Goal: Task Accomplishment & Management: Manage account settings

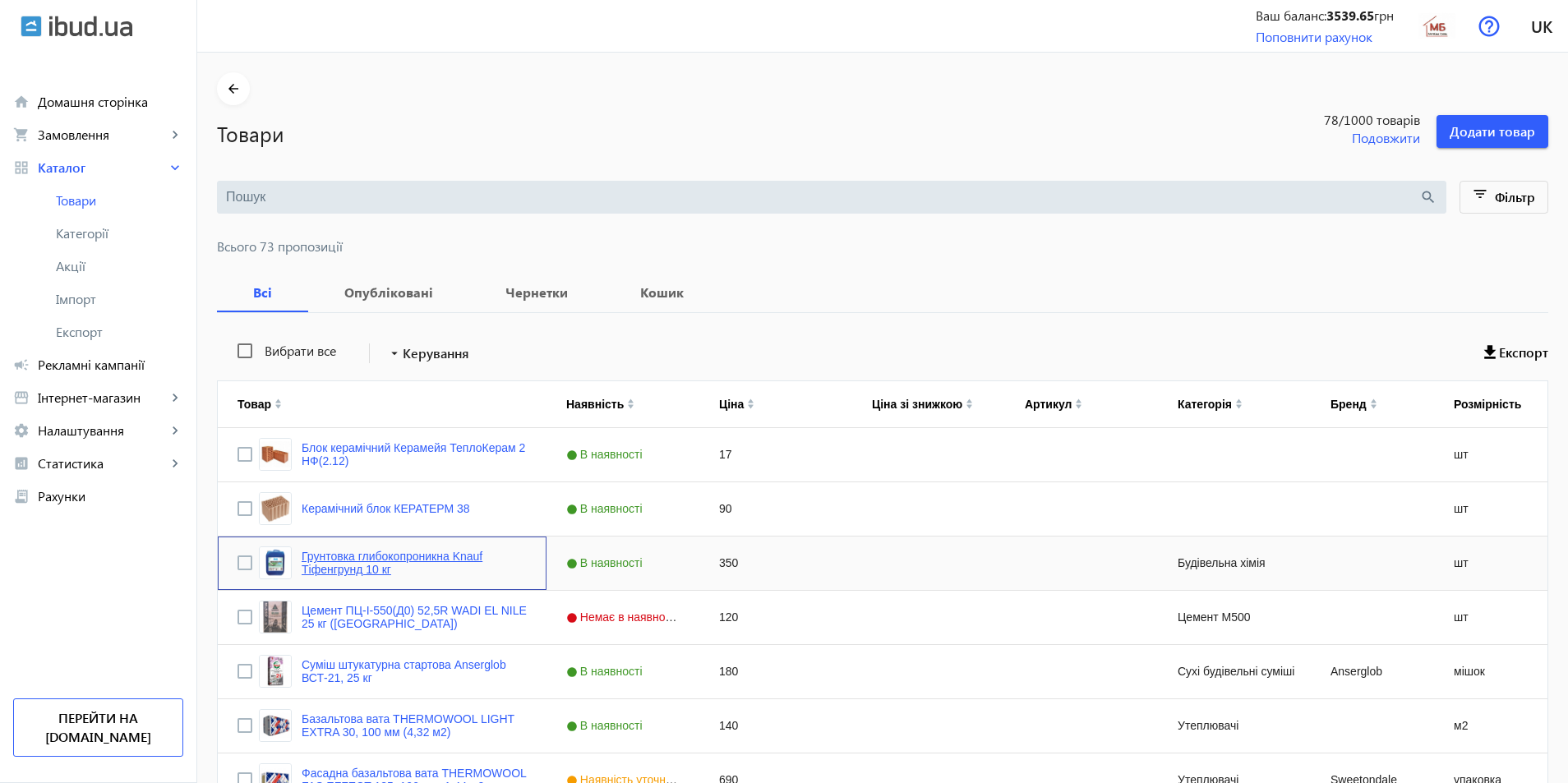
click at [406, 554] on link "Грунтовка глибокопроникна Knauf Тіфенгрунд 10 кг" at bounding box center [413, 563] width 225 height 26
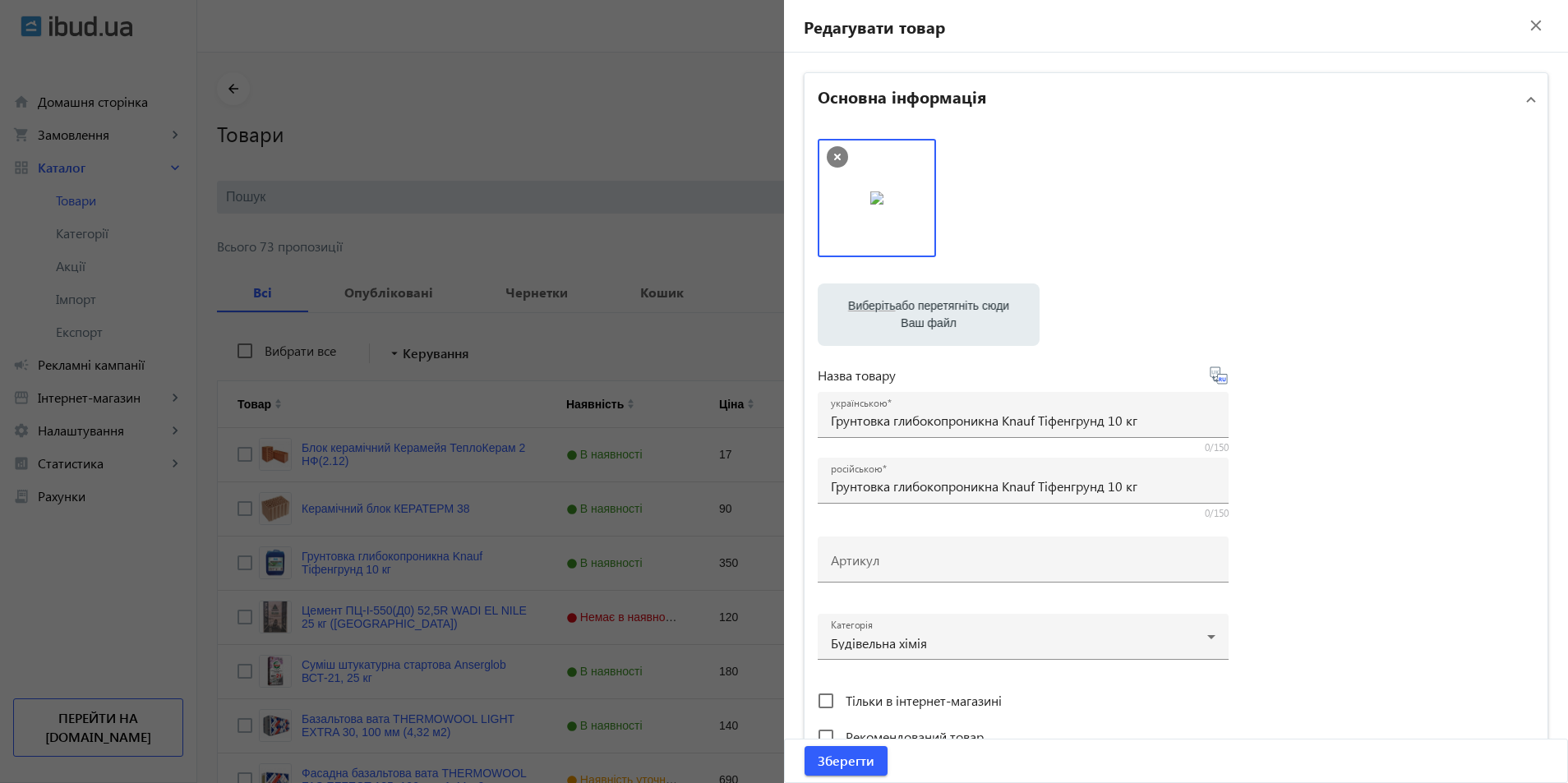
click at [1523, 28] on mat-icon "close" at bounding box center [1535, 25] width 25 height 25
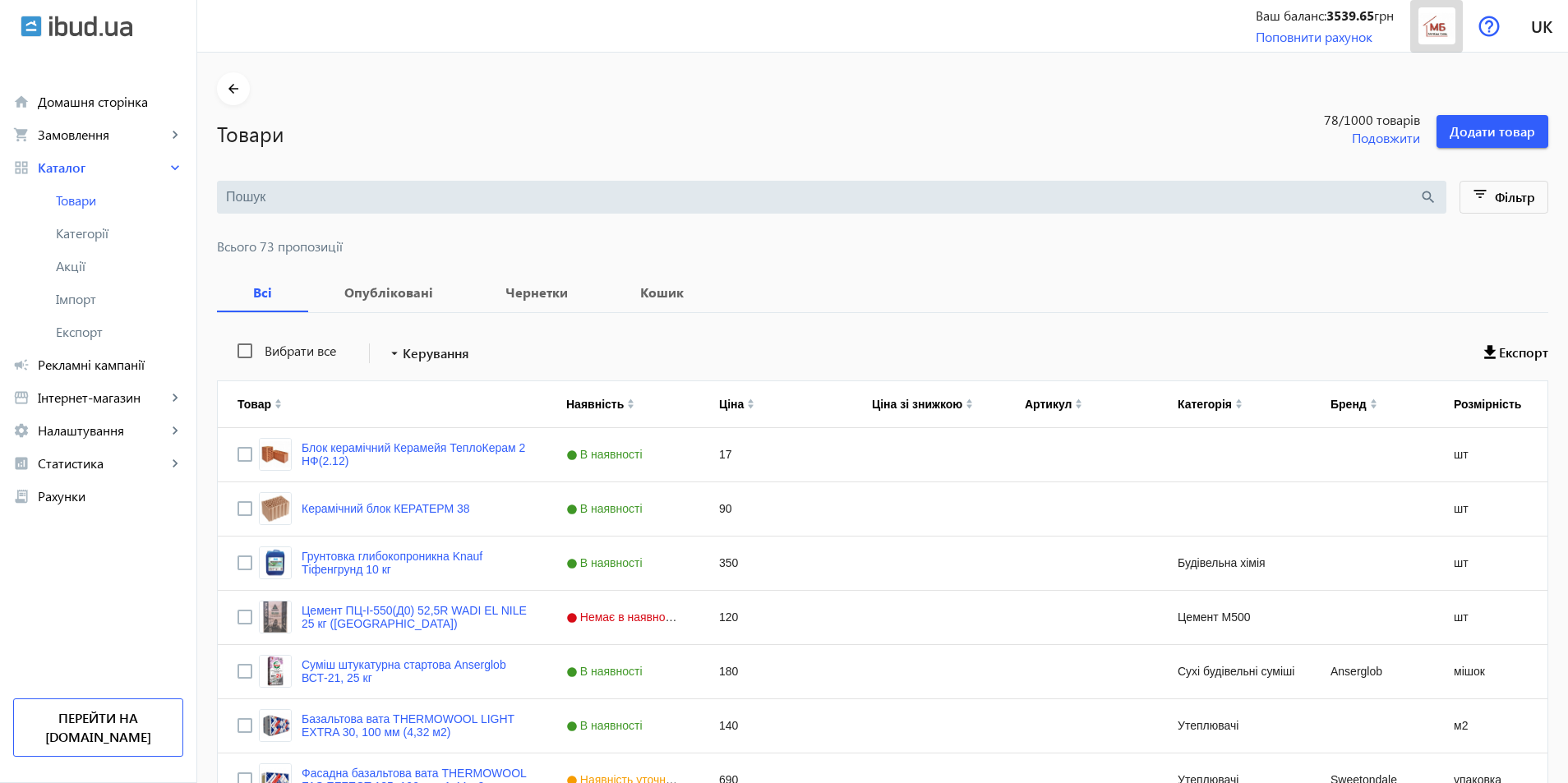
click at [1439, 28] on img at bounding box center [1437, 25] width 37 height 37
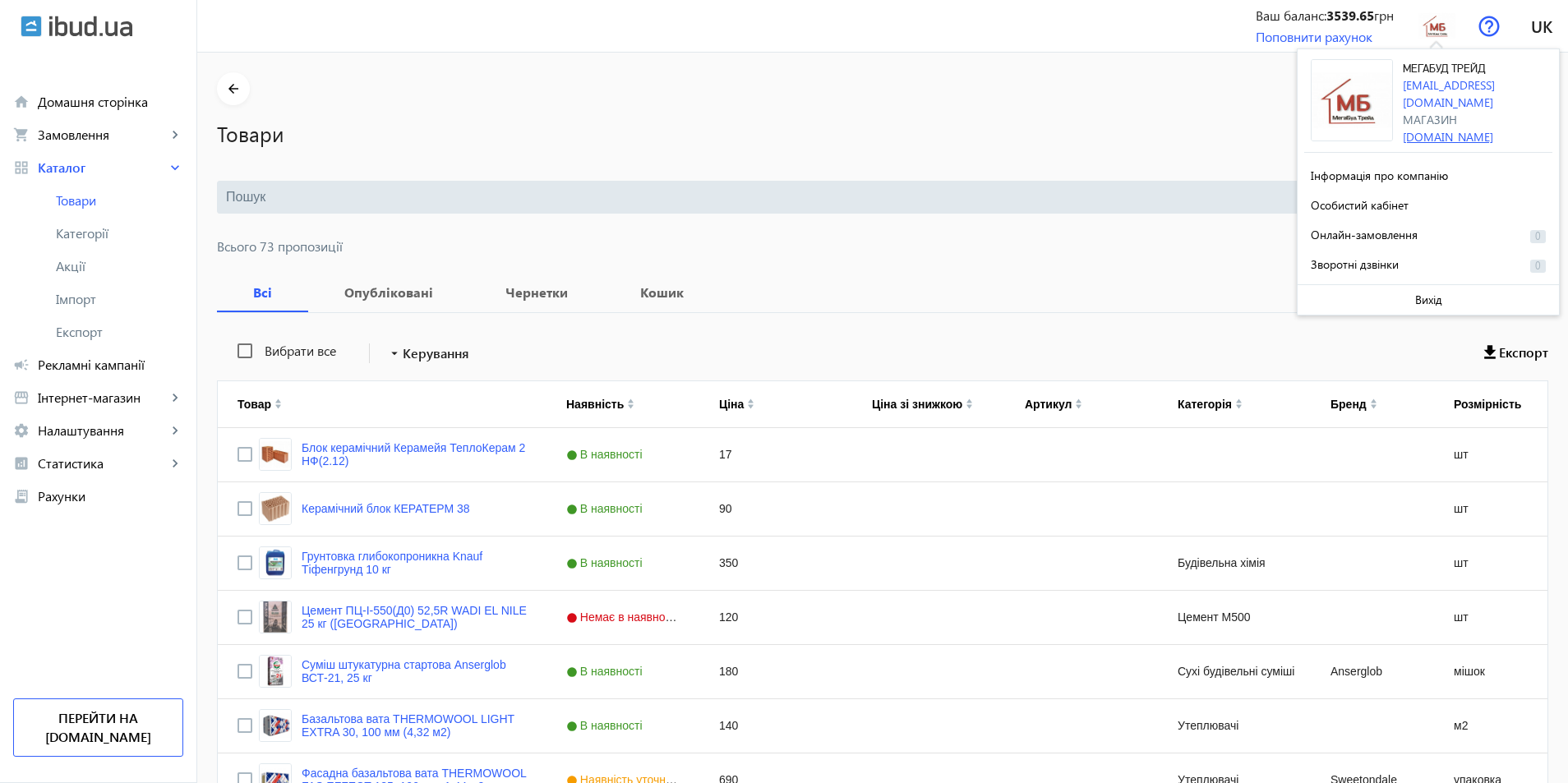
click at [1451, 129] on link "[DOMAIN_NAME]" at bounding box center [1448, 137] width 90 height 15
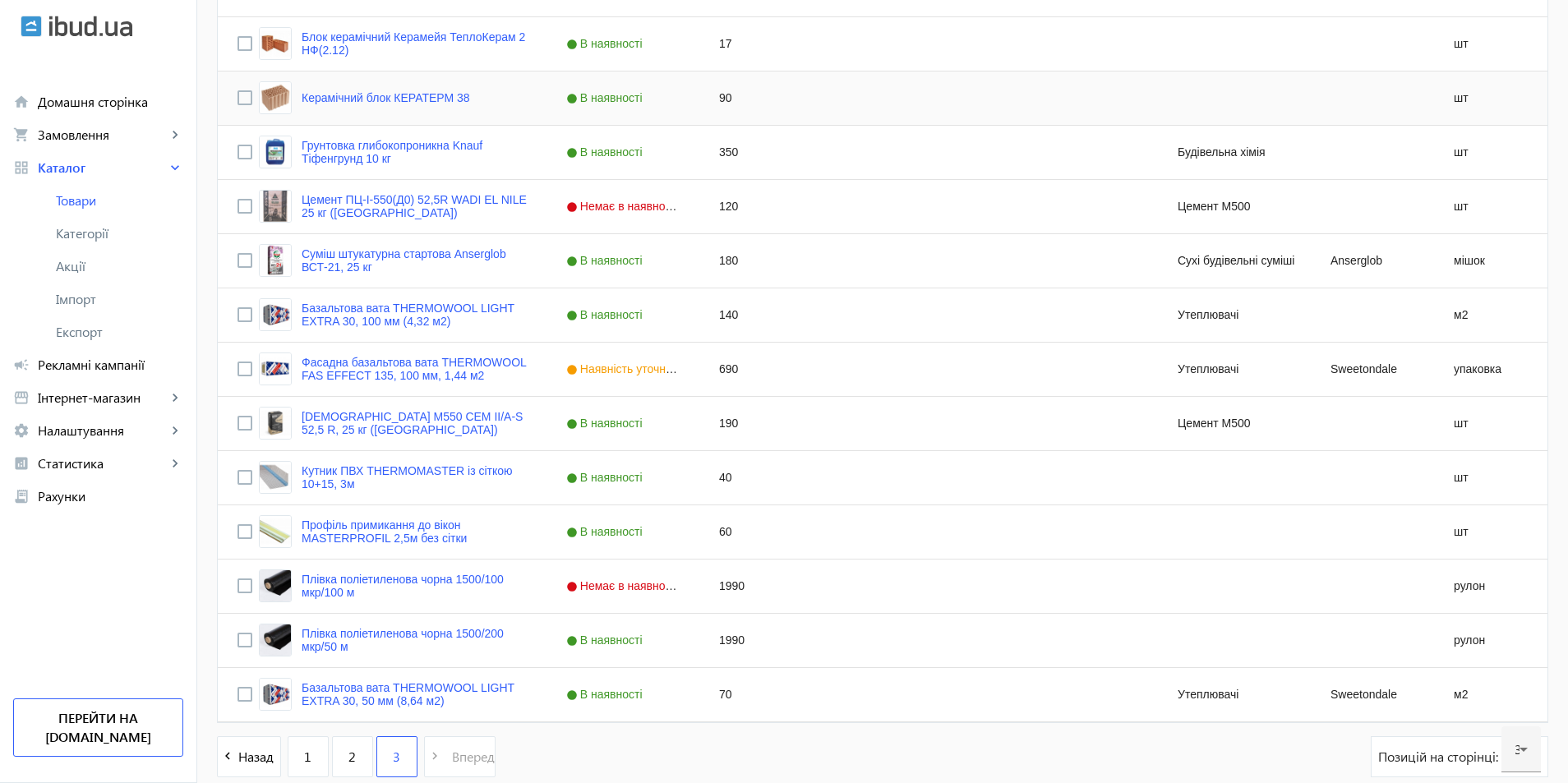
scroll to position [497, 0]
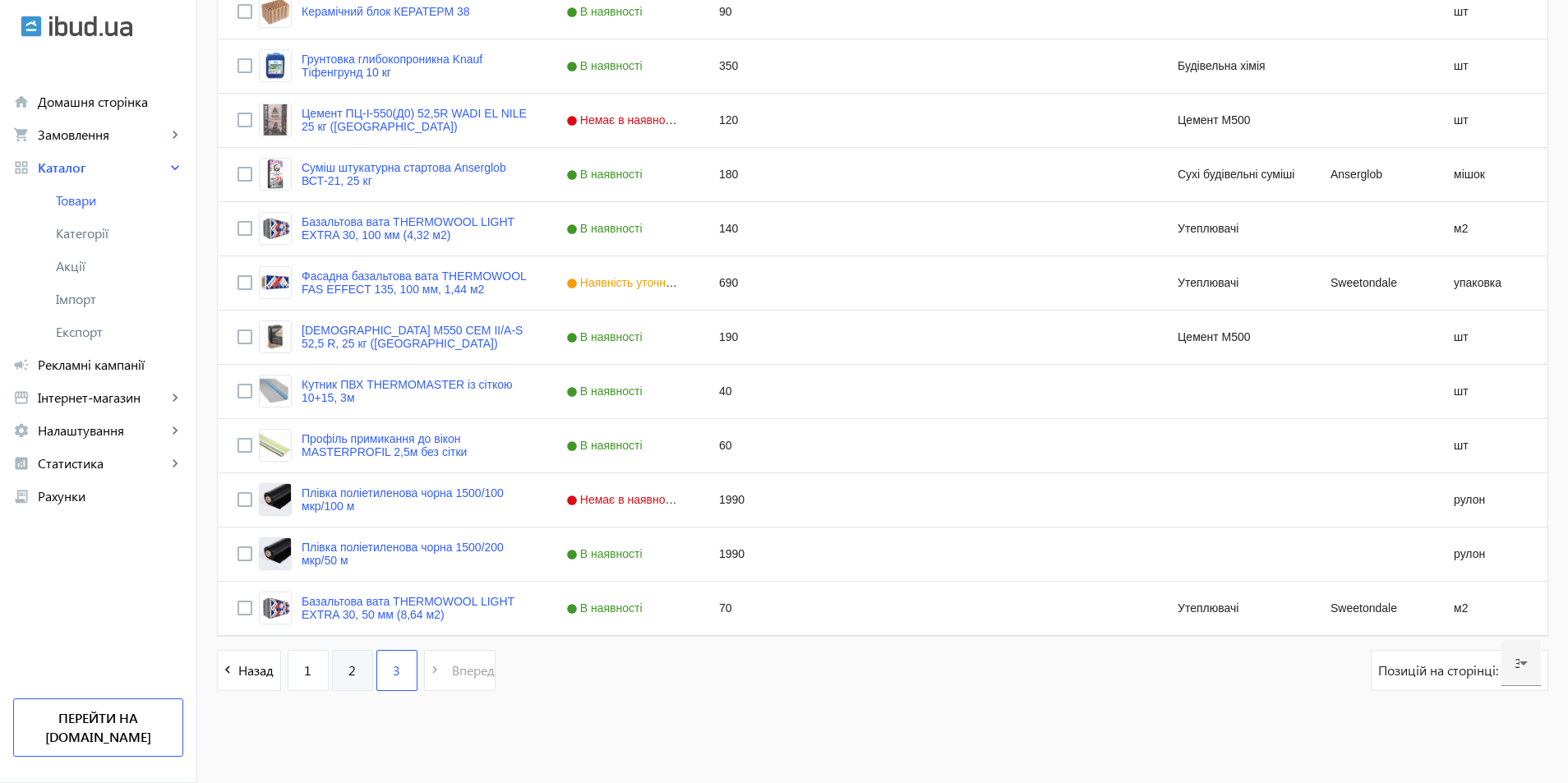
click at [335, 672] on link "2" at bounding box center [352, 670] width 41 height 41
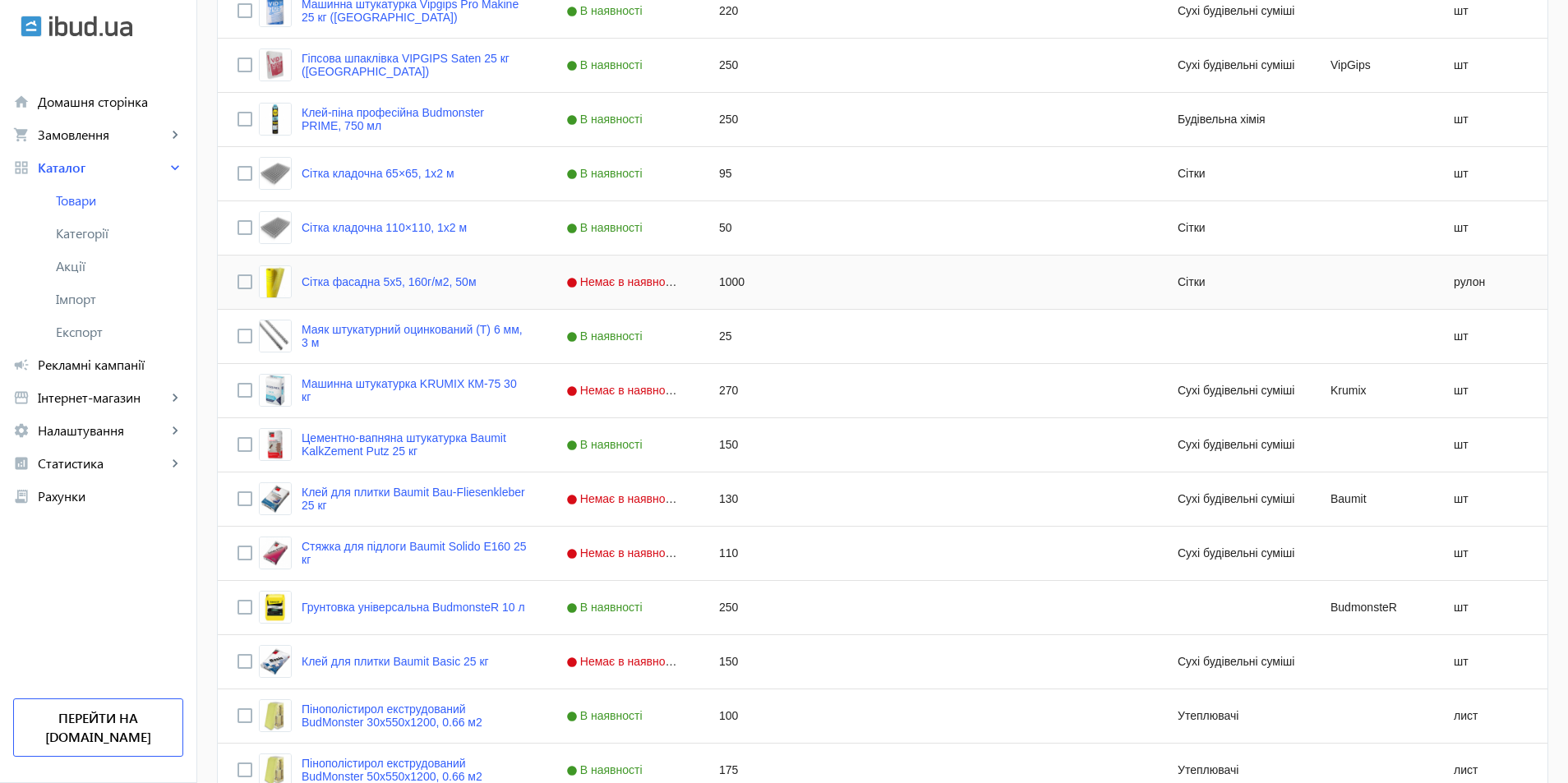
scroll to position [1068, 0]
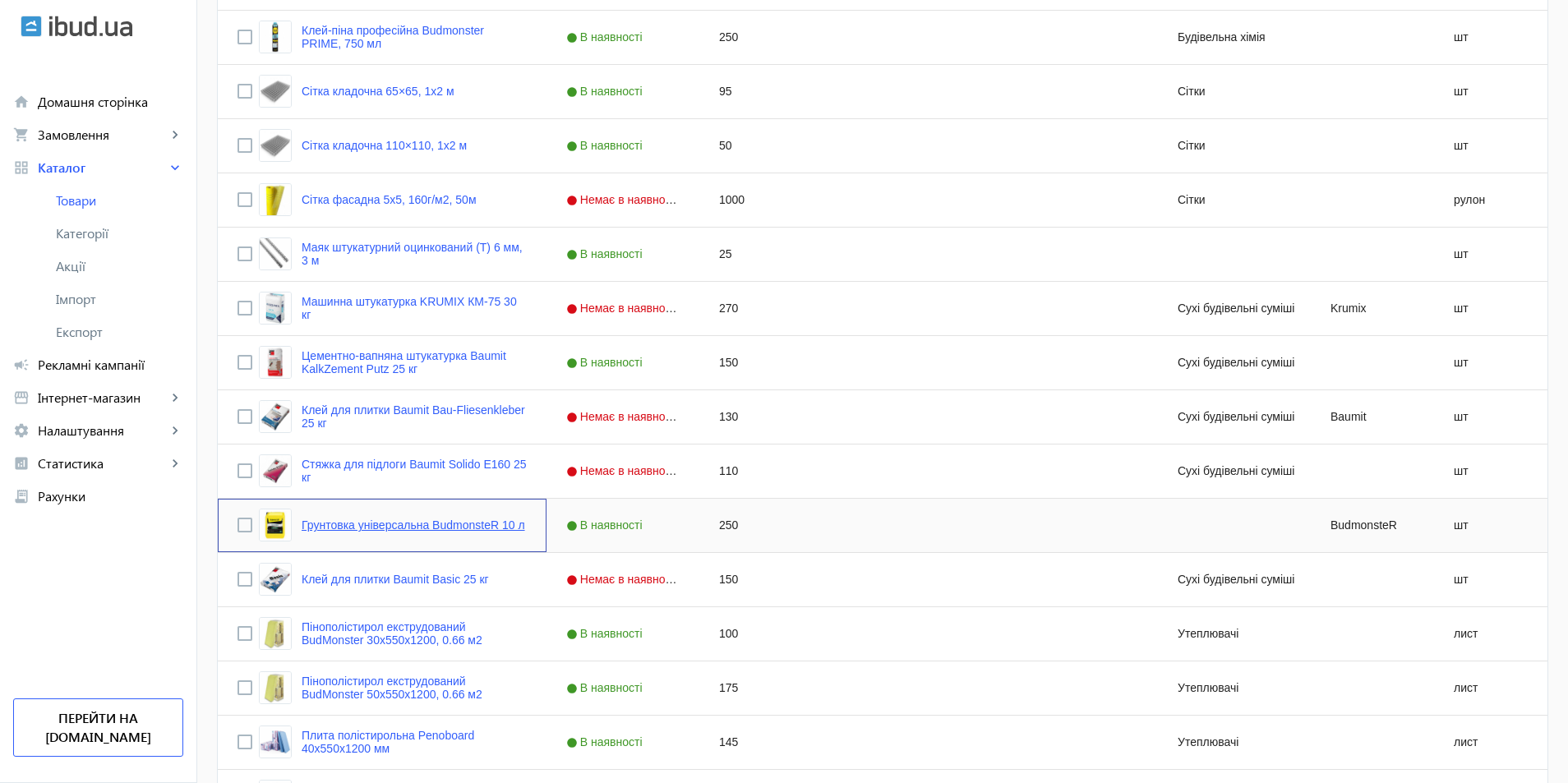
click at [411, 525] on link "Грунтовка універсальна BudmonsteR 10 л" at bounding box center [413, 525] width 224 height 13
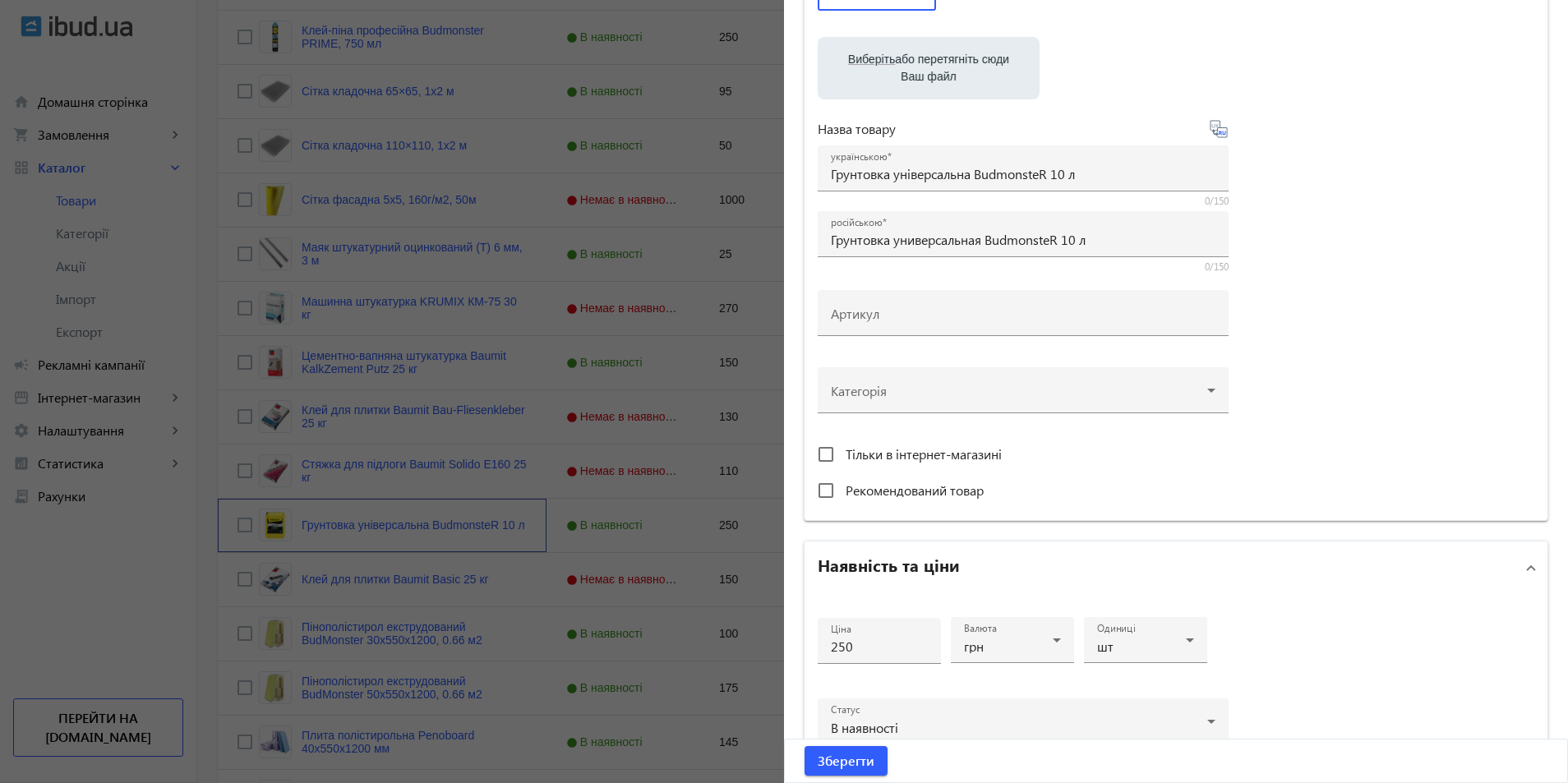
scroll to position [329, 0]
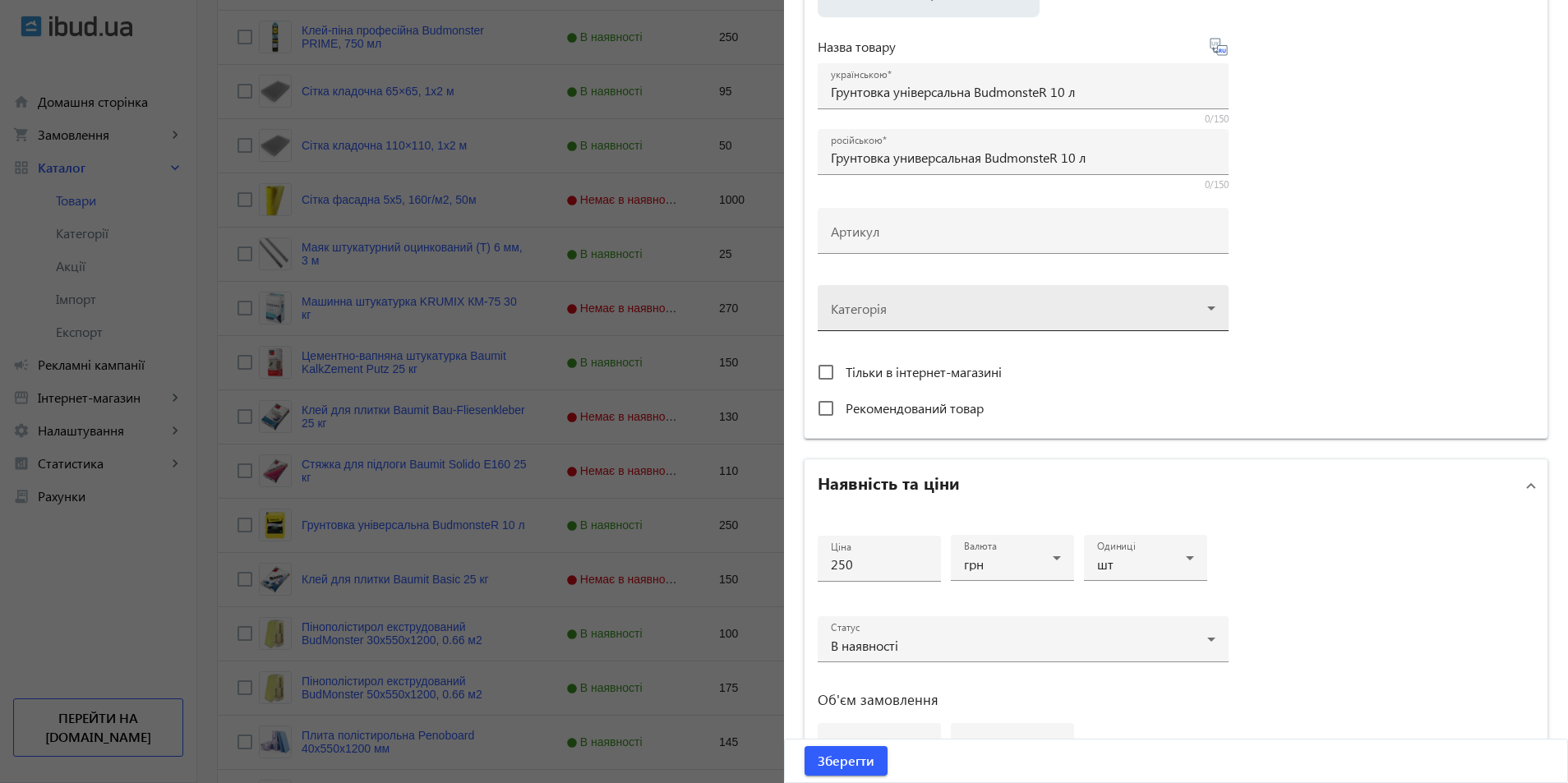
click at [924, 312] on div at bounding box center [1023, 301] width 384 height 59
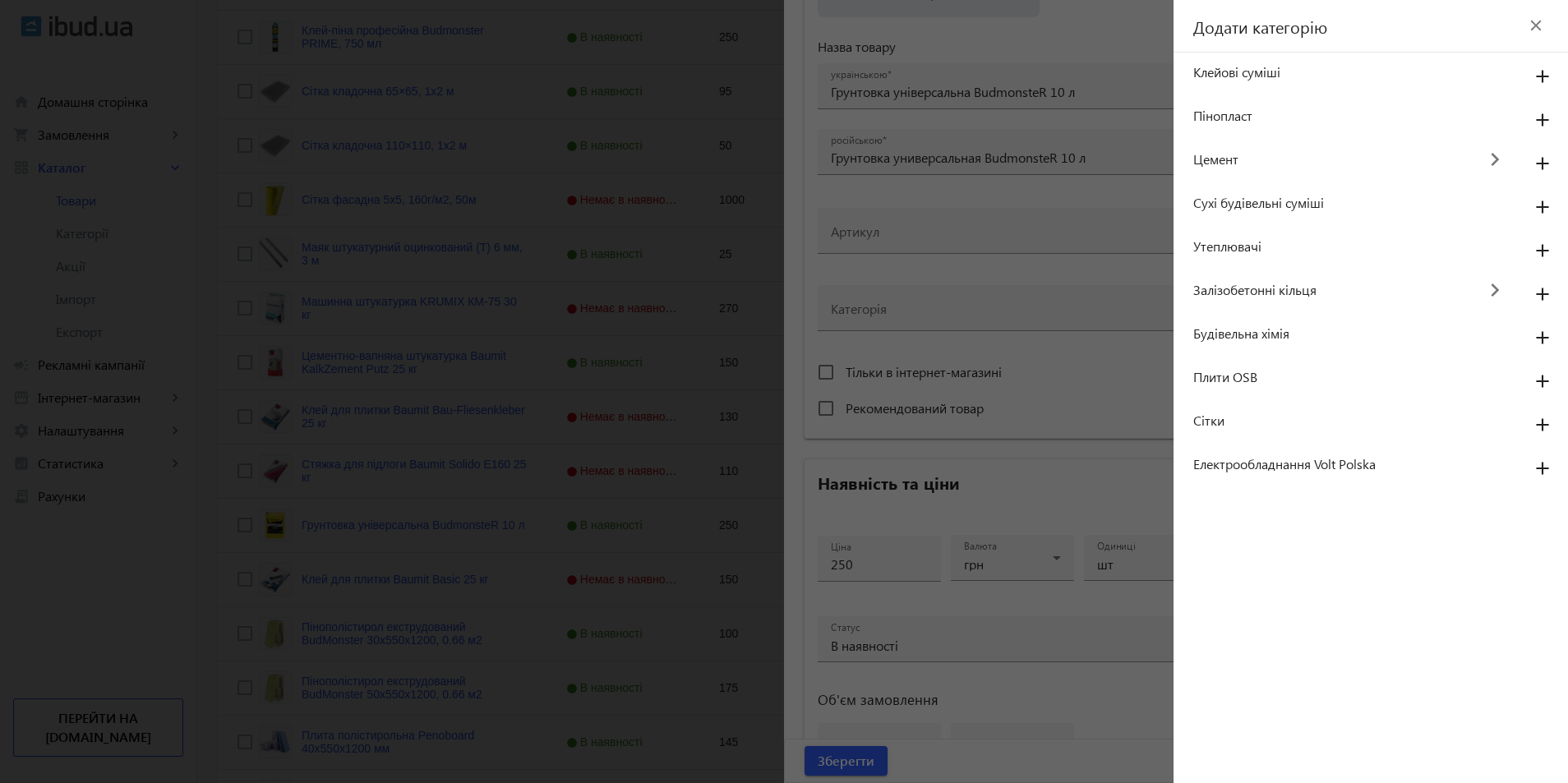
click at [1244, 338] on span "Будівельна хімія" at bounding box center [1353, 334] width 320 height 18
click at [1538, 333] on mat-icon "add" at bounding box center [1543, 339] width 39 height 29
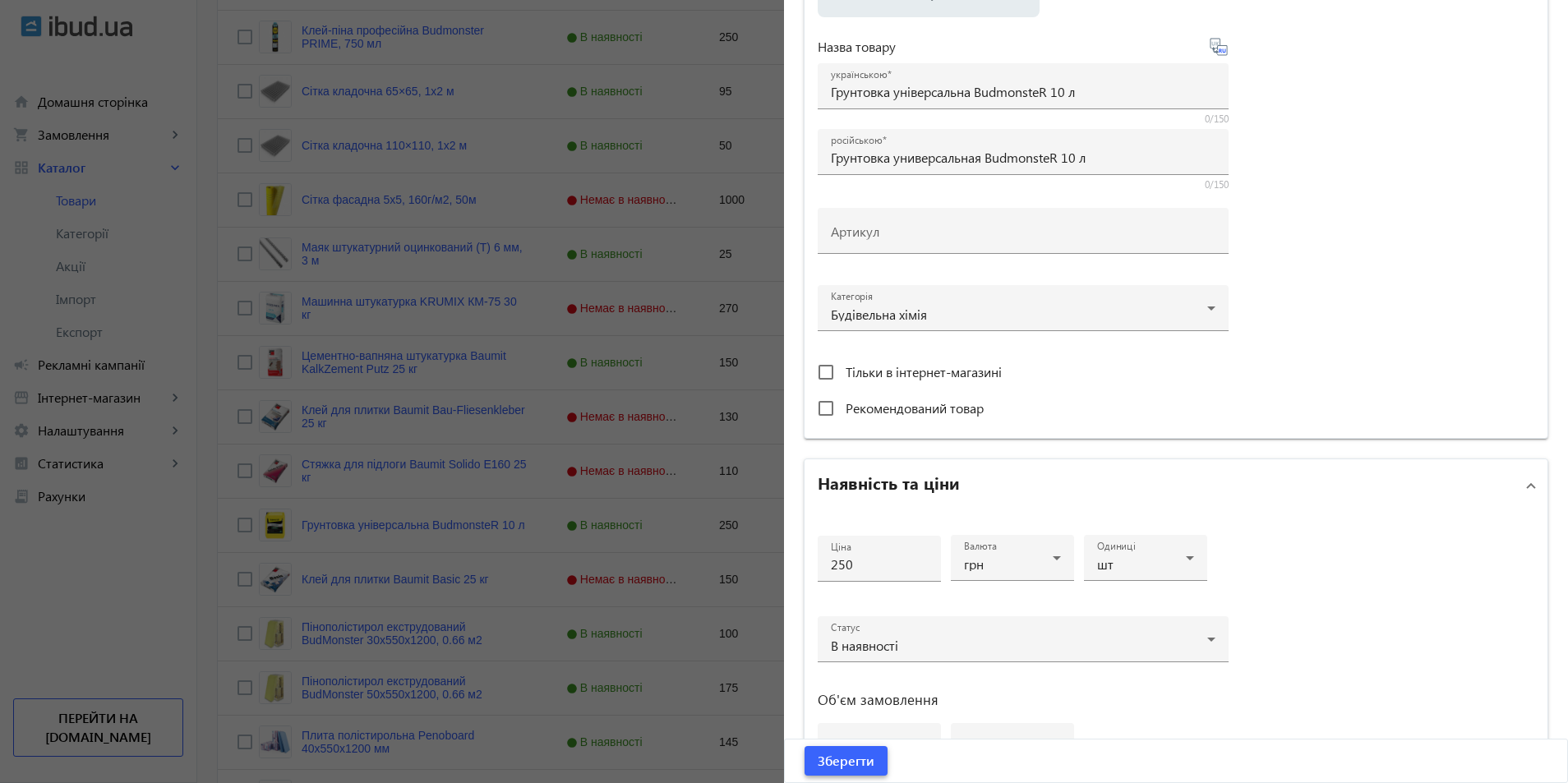
click at [840, 758] on span "Зберегти" at bounding box center [846, 761] width 56 height 18
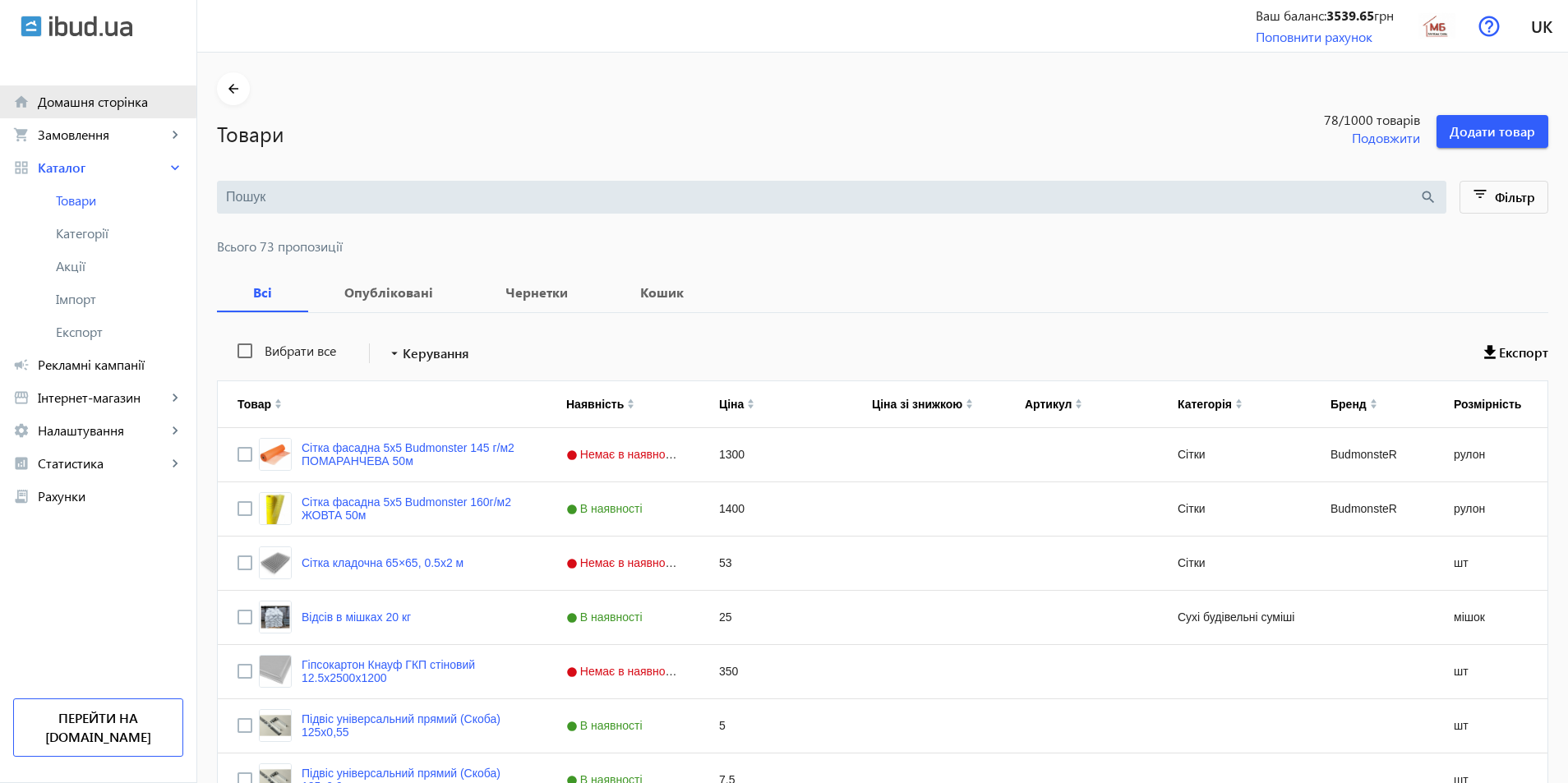
click at [80, 102] on span "Домашня сторінка" at bounding box center [111, 102] width 146 height 16
